Goal: Transaction & Acquisition: Purchase product/service

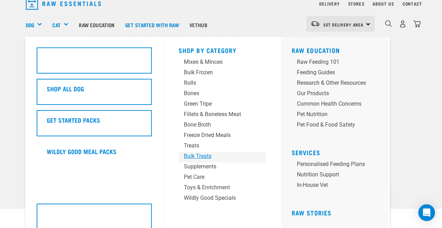
scroll to position [30, 0]
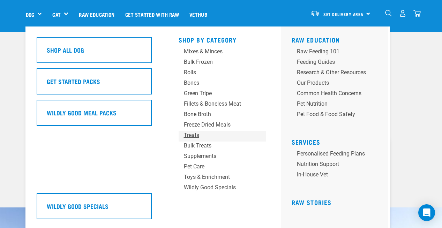
click at [196, 136] on div "Treats" at bounding box center [216, 135] width 65 height 8
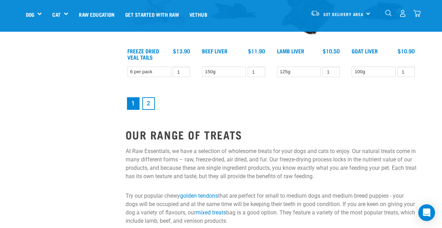
scroll to position [921, 0]
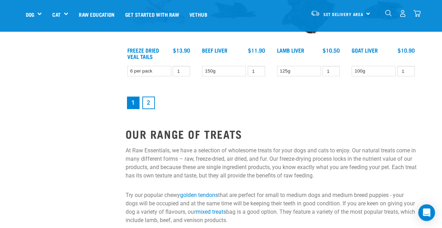
click at [150, 97] on link "2" at bounding box center [148, 103] width 13 height 13
